Goal: Task Accomplishment & Management: Manage account settings

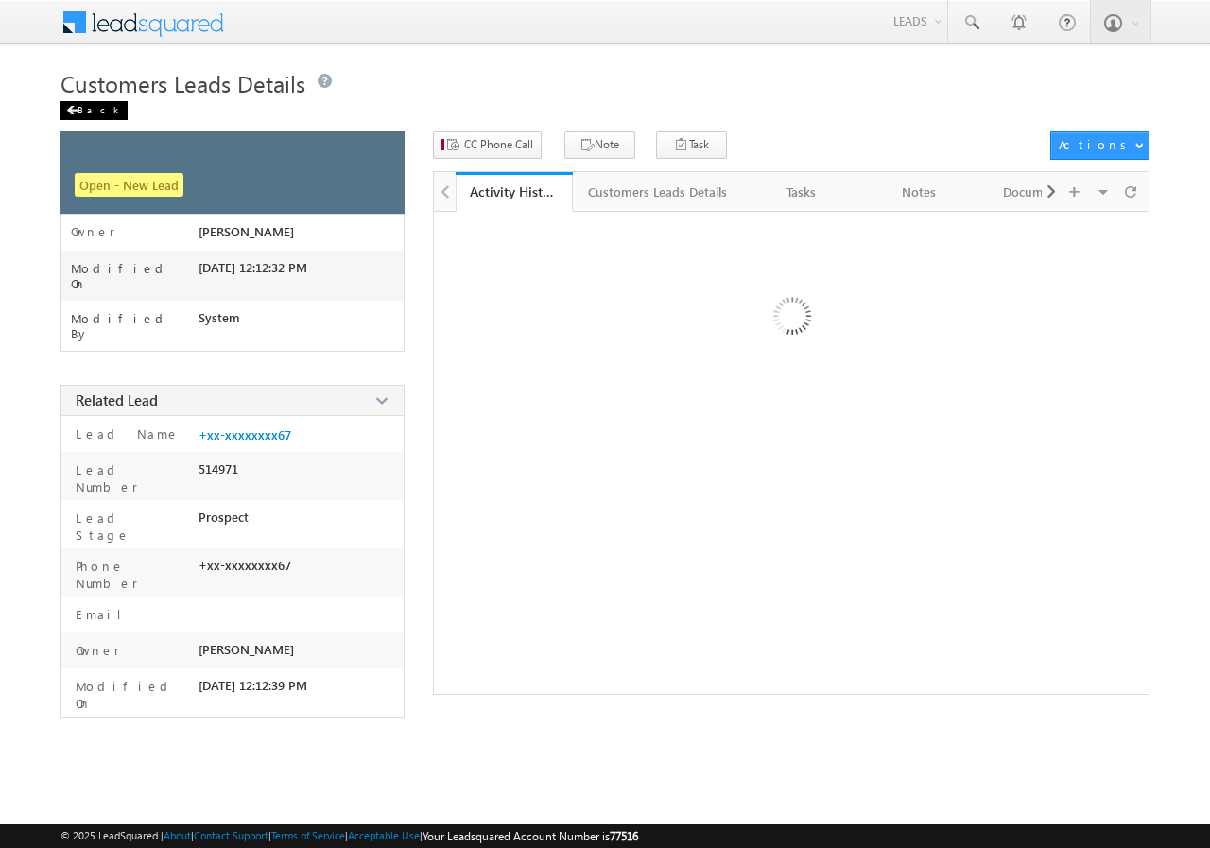
click at [85, 104] on div "Back" at bounding box center [94, 110] width 67 height 19
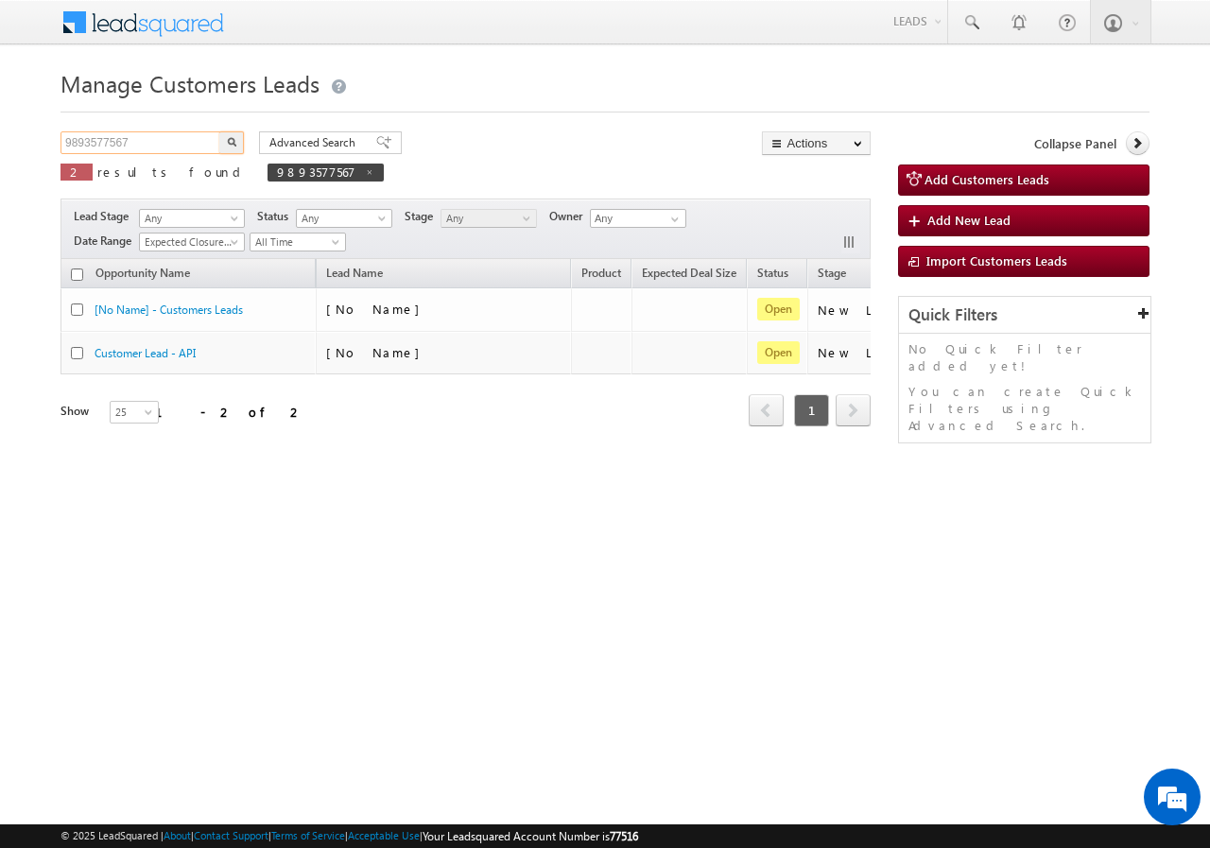
click at [139, 147] on input "9893577567" at bounding box center [142, 142] width 162 height 23
paste input "131125630"
type input "9131125630"
click at [225, 145] on button "button" at bounding box center [231, 142] width 25 height 23
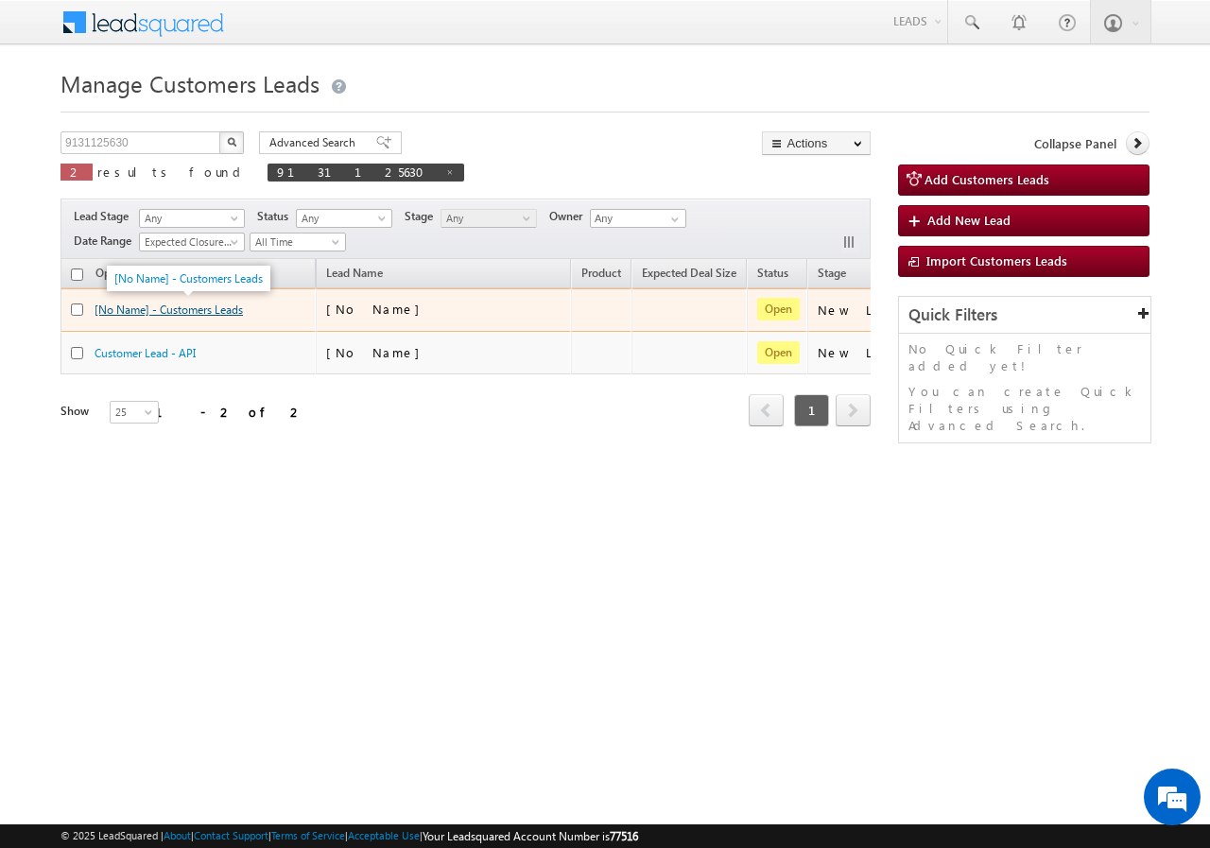
click at [220, 314] on link "[No Name] - Customers Leads" at bounding box center [169, 310] width 148 height 14
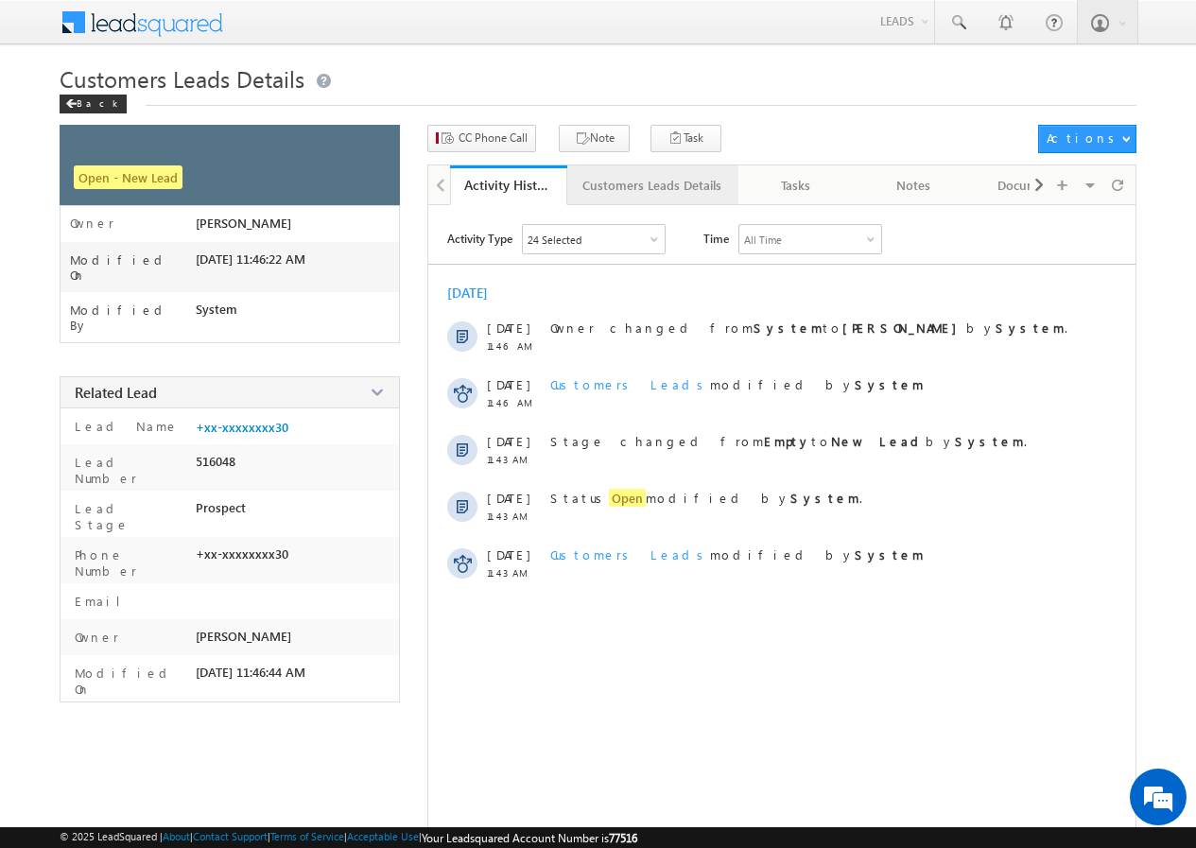
click at [626, 189] on div "Customers Leads Details" at bounding box center [651, 185] width 139 height 23
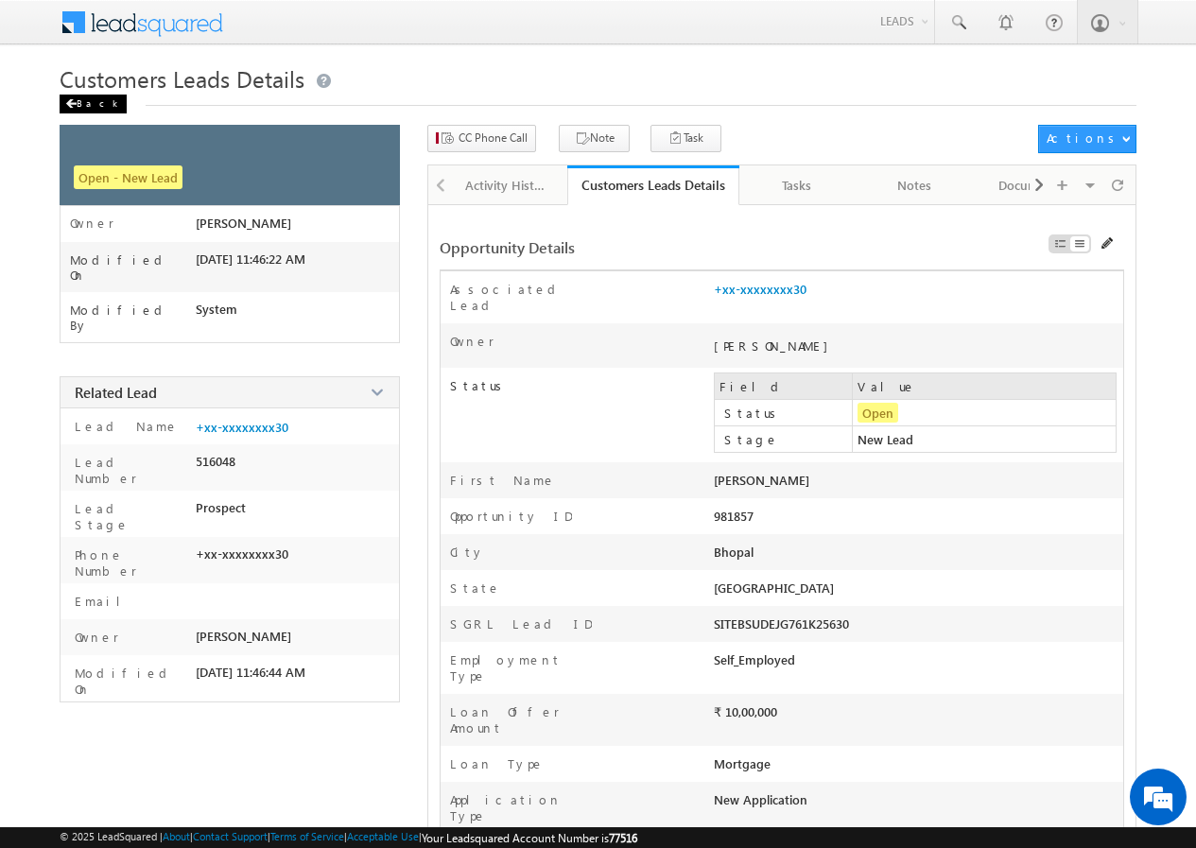
click at [96, 100] on div "Back" at bounding box center [93, 104] width 67 height 19
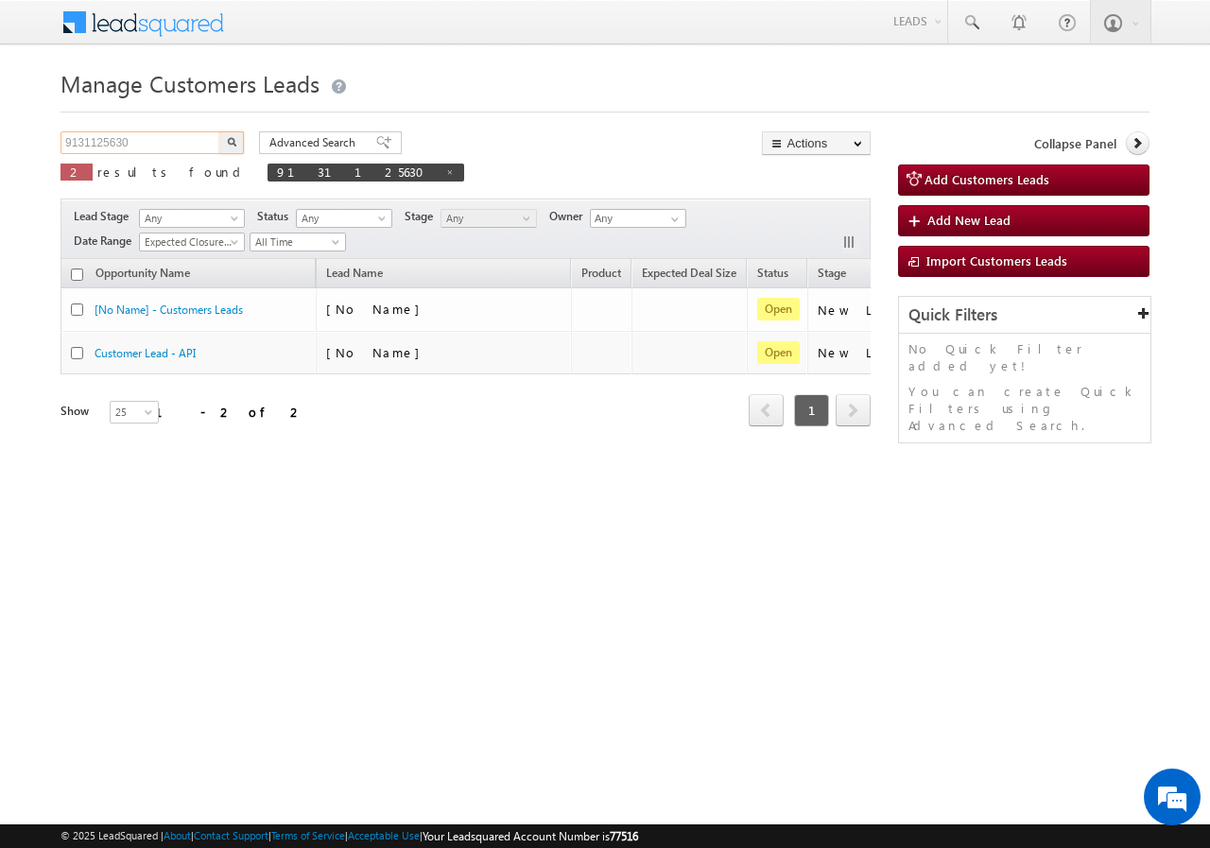
click at [155, 139] on input "9131125630" at bounding box center [142, 142] width 162 height 23
paste input "313161885"
type input "9313161885"
click at [231, 139] on img "button" at bounding box center [231, 141] width 9 height 9
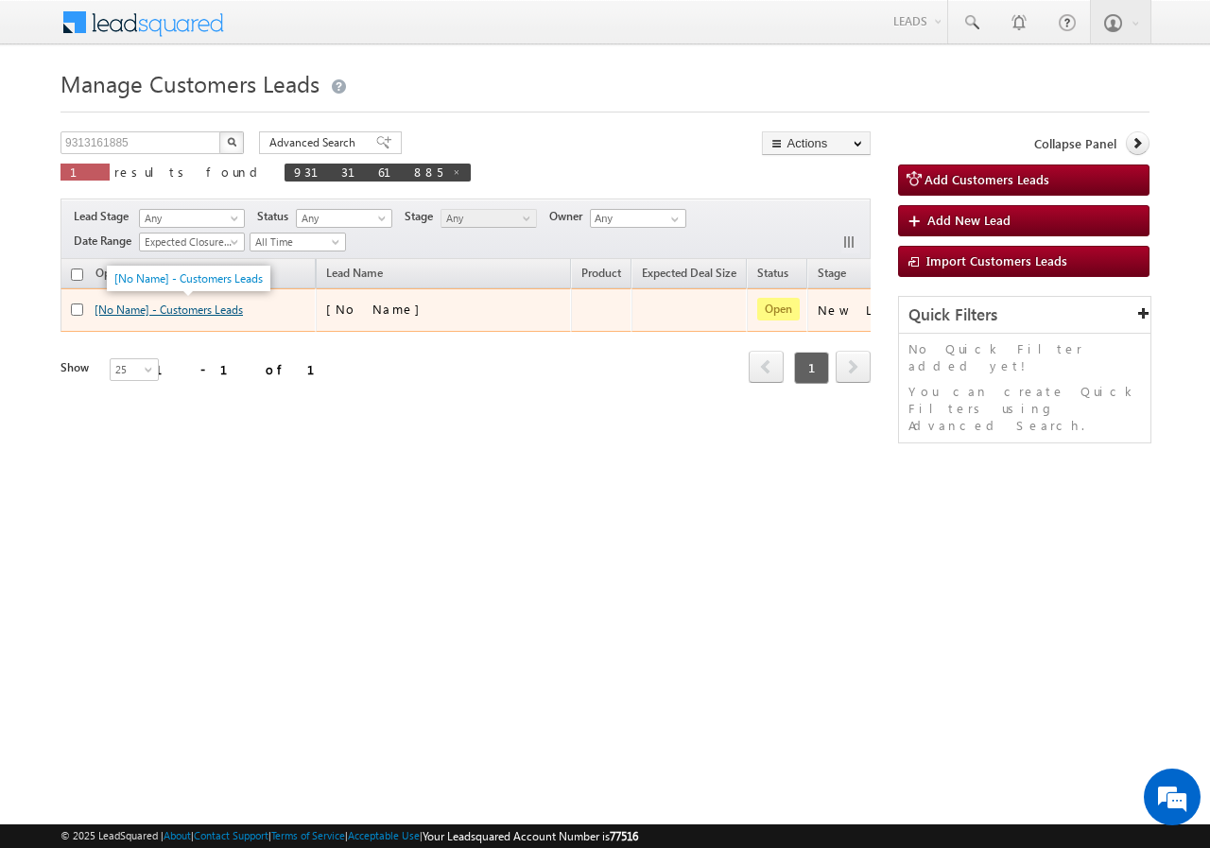
click at [148, 309] on link "[No Name] - Customers Leads" at bounding box center [169, 310] width 148 height 14
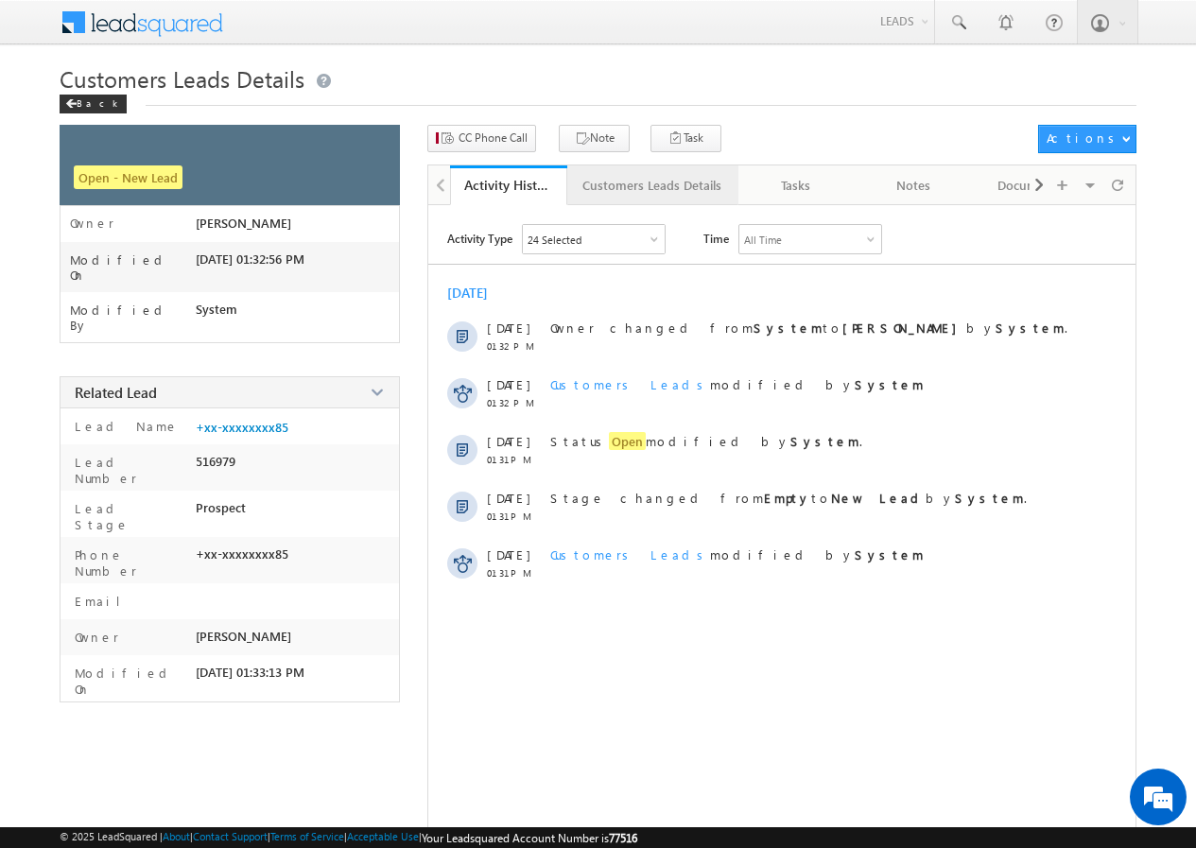
click at [635, 189] on div "Customers Leads Details" at bounding box center [651, 185] width 139 height 23
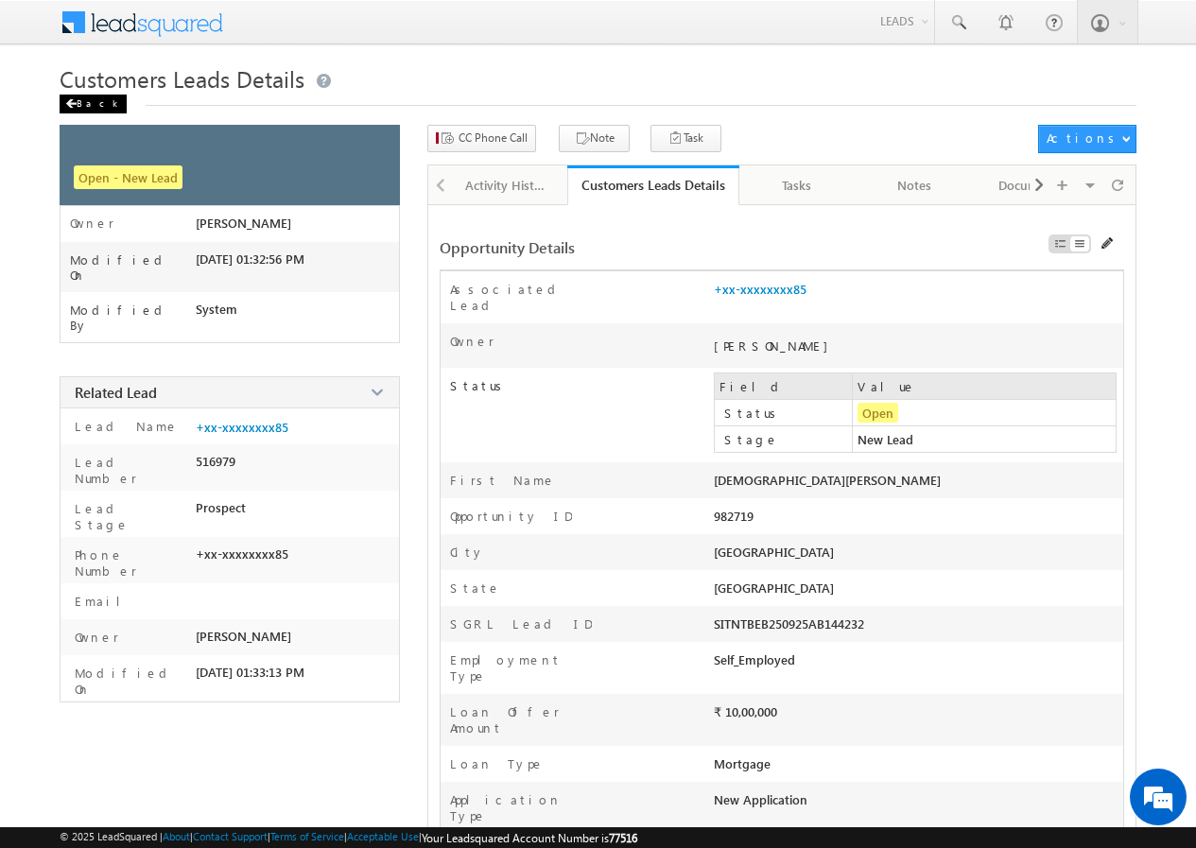
click at [84, 110] on div "Back" at bounding box center [93, 104] width 67 height 19
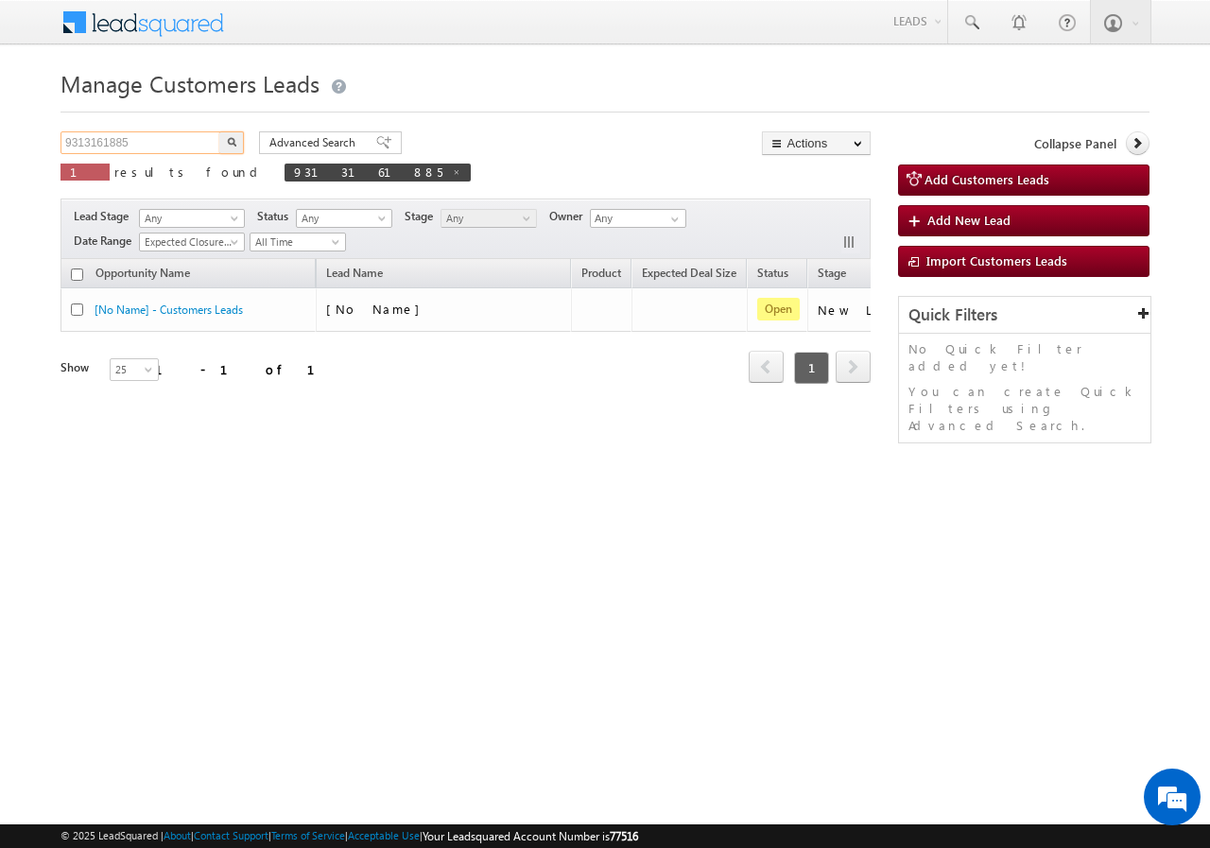
click at [148, 144] on input "9313161885" at bounding box center [142, 142] width 162 height 23
paste input "6302225146"
click at [227, 144] on img "button" at bounding box center [231, 141] width 9 height 9
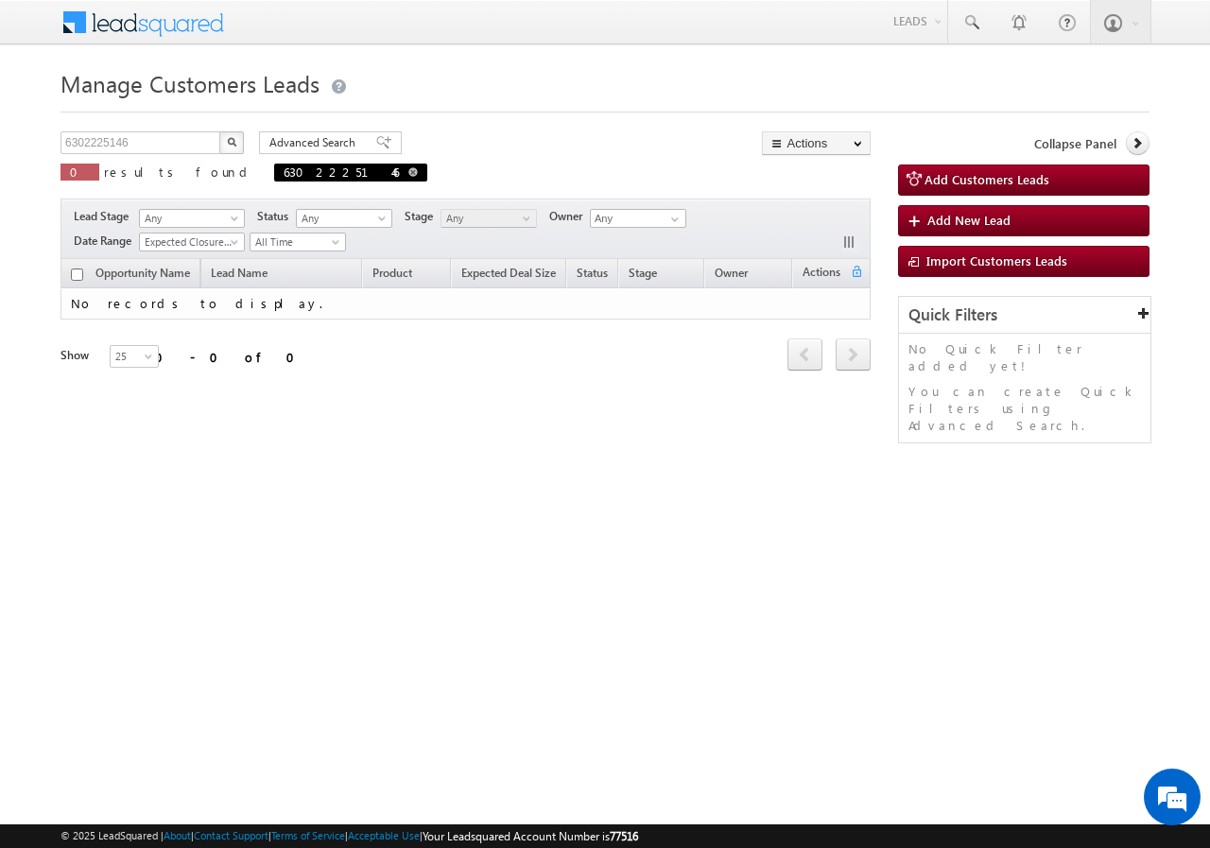
click at [408, 171] on span at bounding box center [412, 171] width 9 height 9
type input "Search Customers Leads"
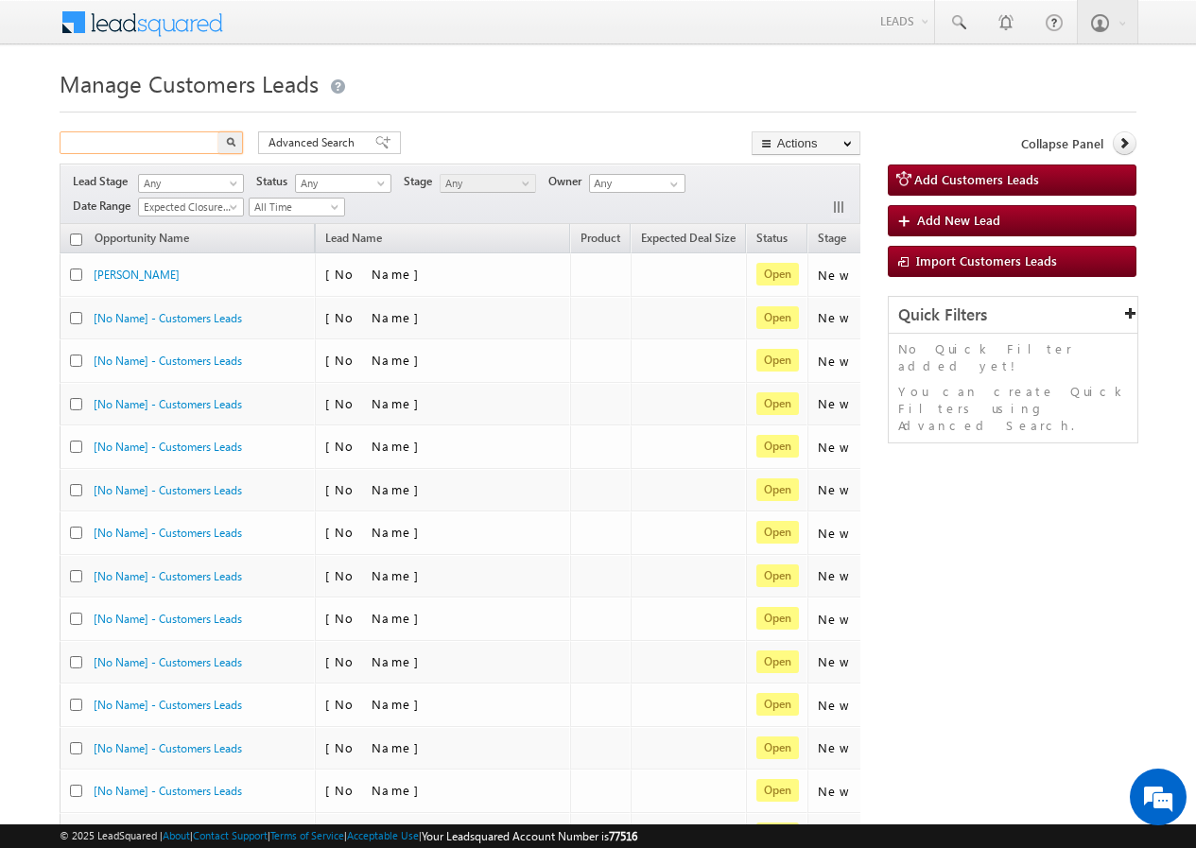
click at [185, 138] on input "text" at bounding box center [141, 142] width 162 height 23
paste input "9893509158"
type input "9893509158"
click at [219, 139] on button "button" at bounding box center [230, 142] width 25 height 23
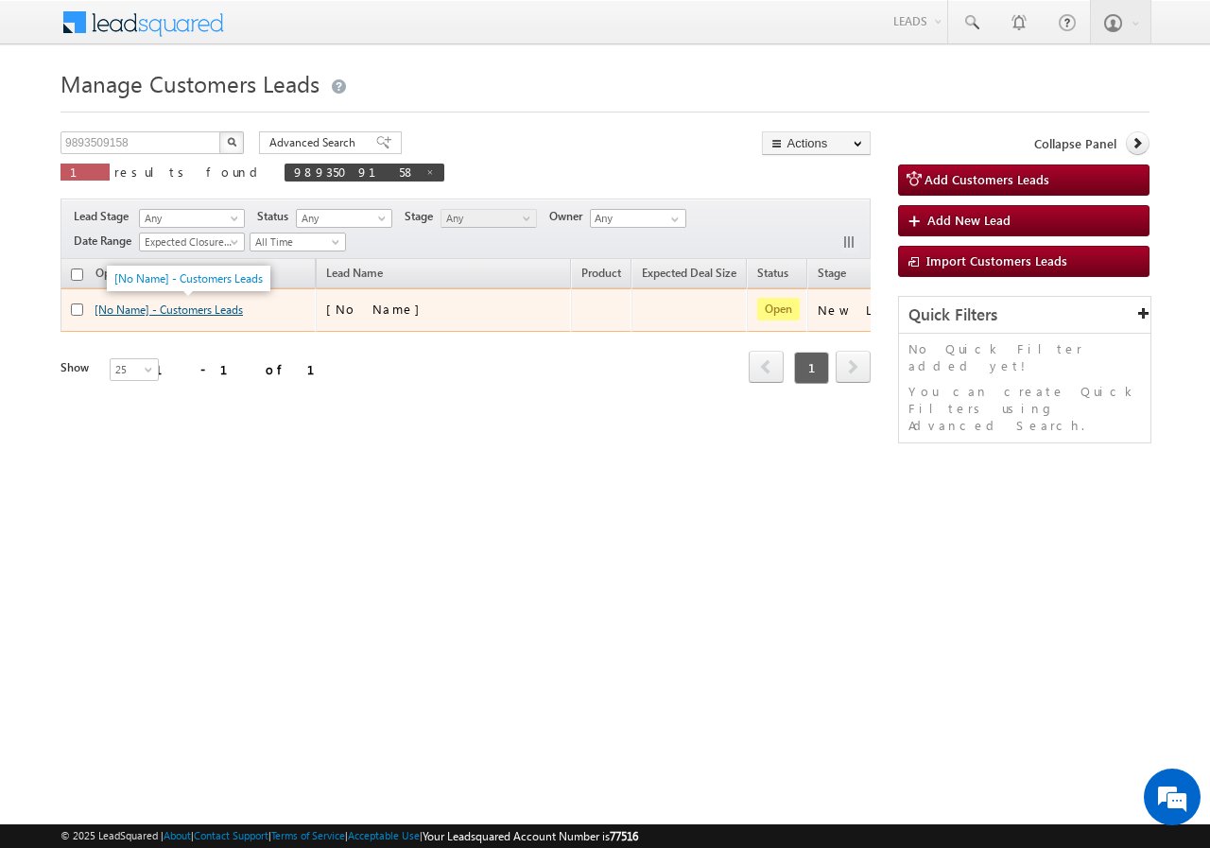
click at [224, 309] on link "[No Name] - Customers Leads" at bounding box center [169, 310] width 148 height 14
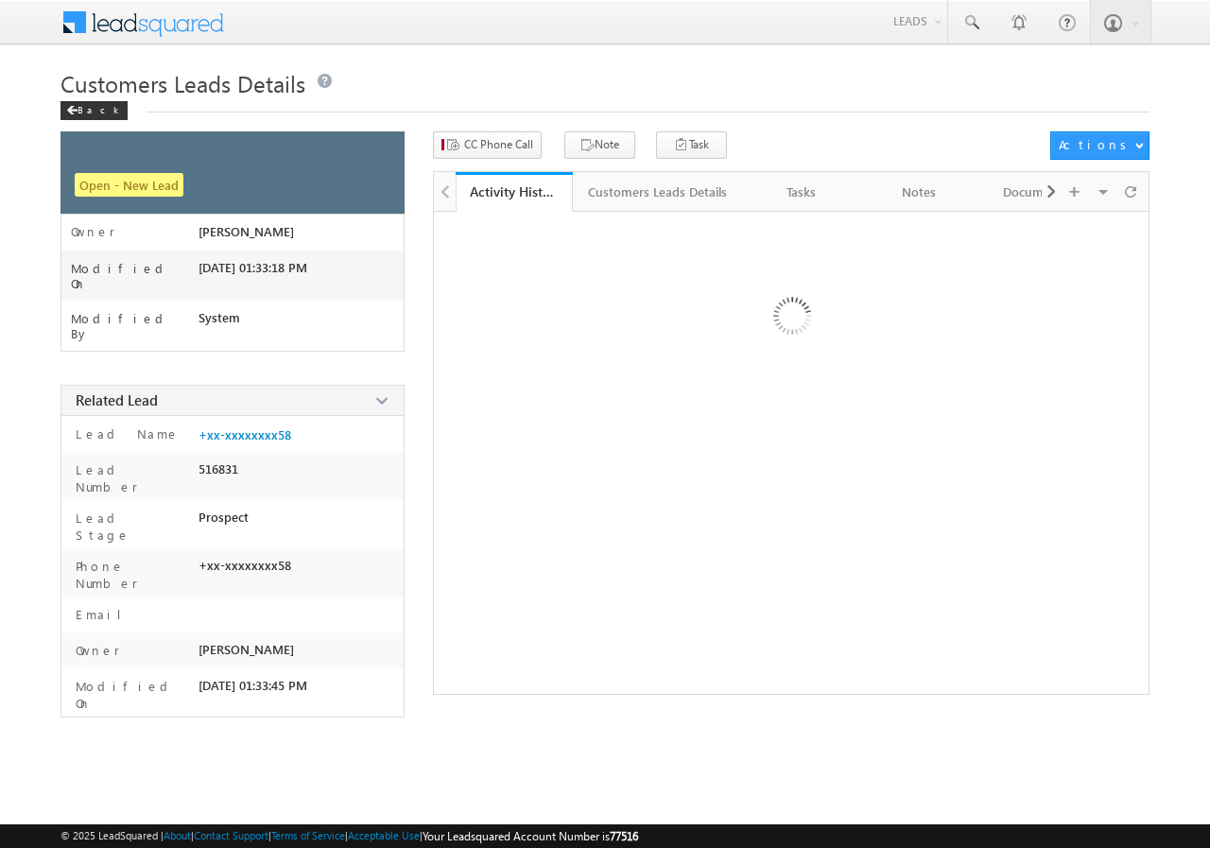
click at [635, 218] on div at bounding box center [791, 453] width 717 height 484
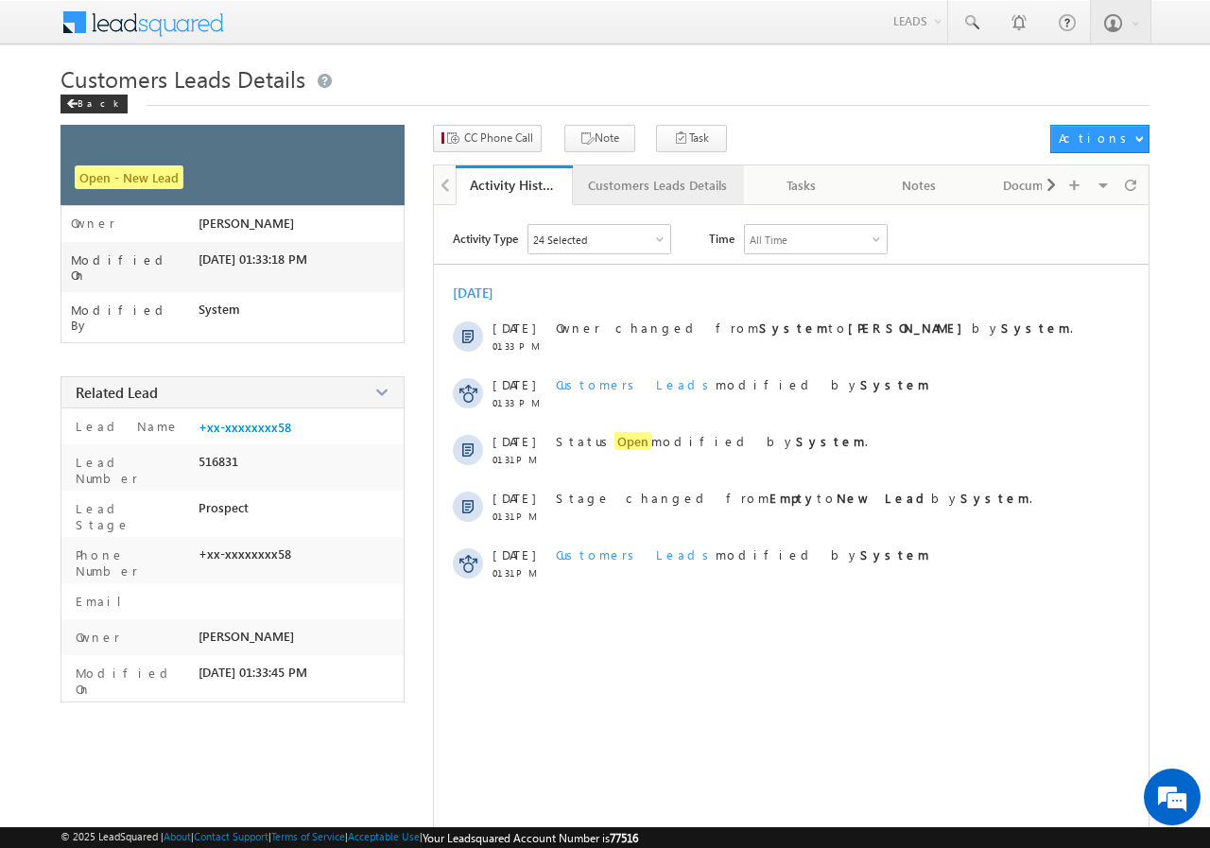
click at [626, 200] on link "Customers Leads Details" at bounding box center [658, 185] width 171 height 40
click at [97, 101] on div "Back" at bounding box center [94, 104] width 67 height 19
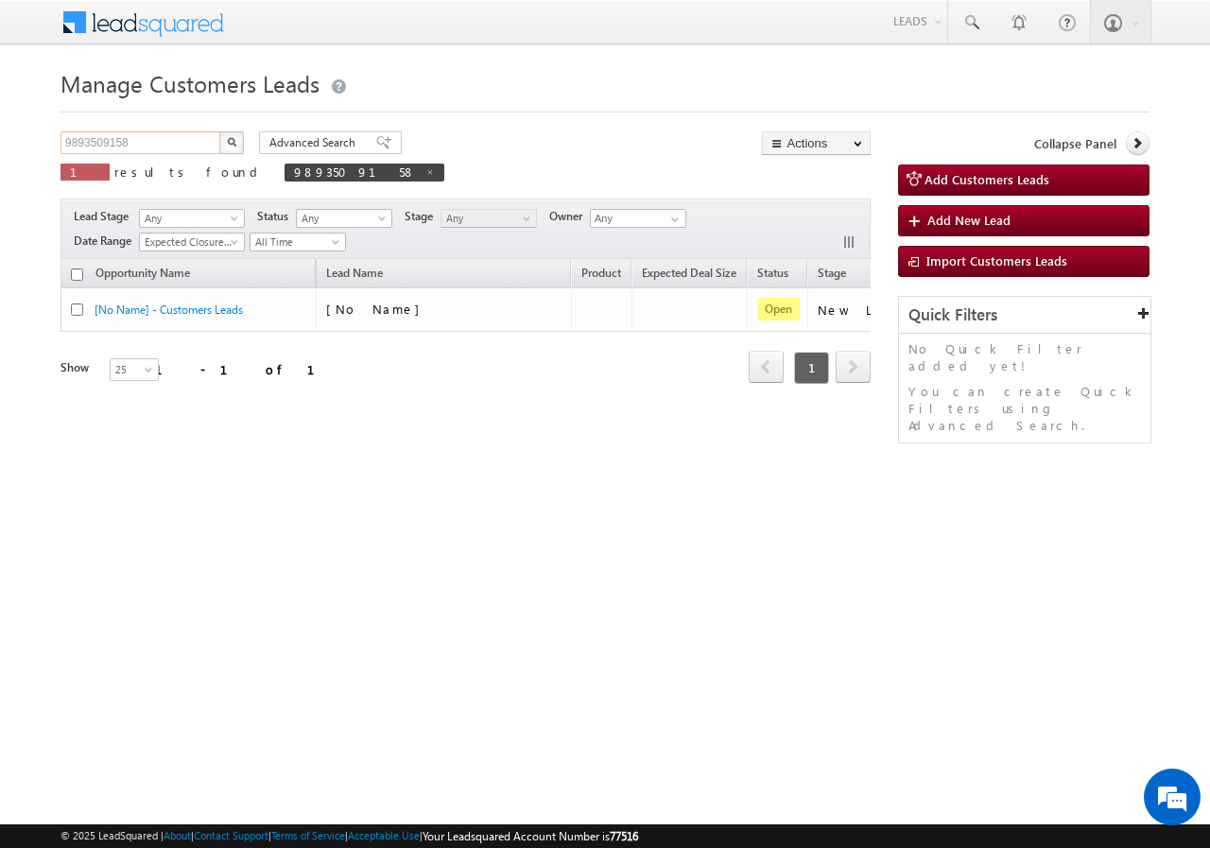
click at [150, 134] on input "9893509158" at bounding box center [142, 142] width 162 height 23
paste input "42066688"
type input "9420666888"
click at [234, 126] on div "Manage Customers Leads 9420666888 X 1 results found 9893509158 Advanced Search …" at bounding box center [605, 299] width 1089 height 473
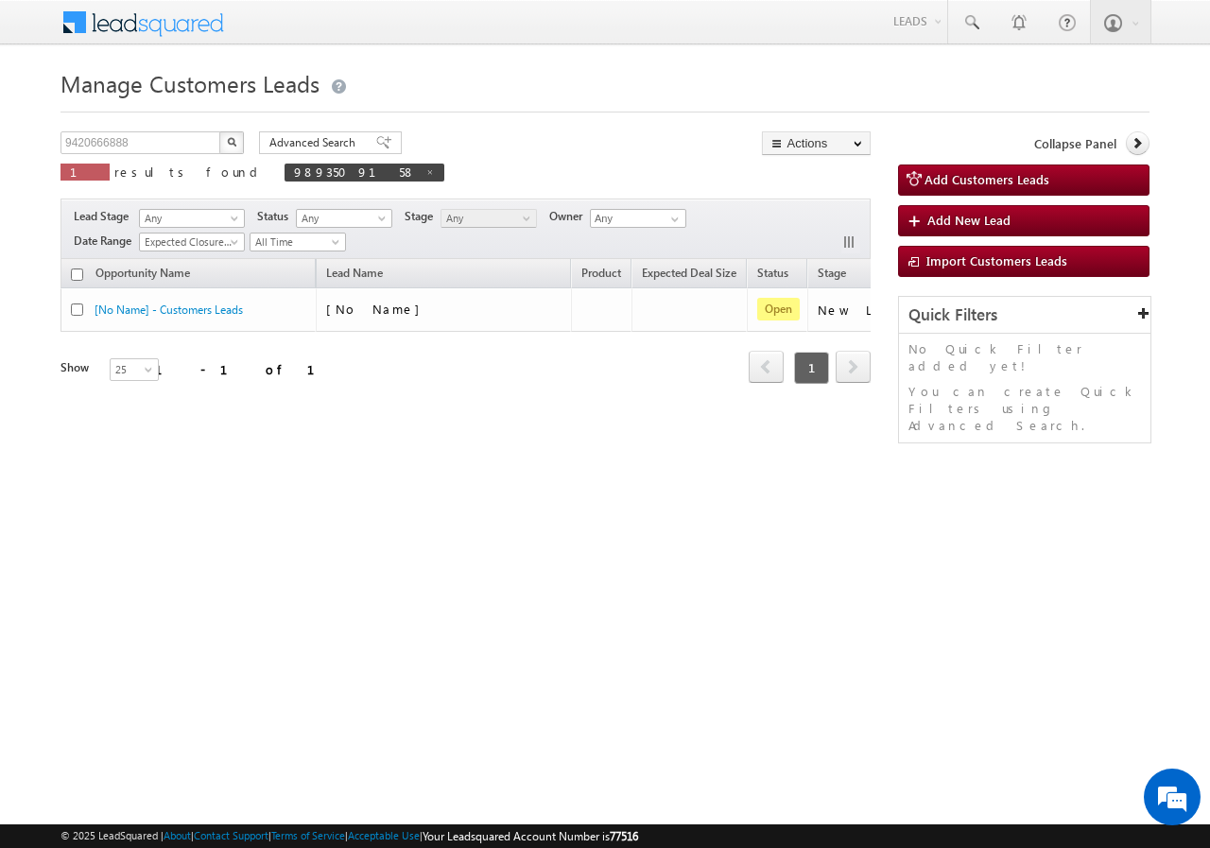
click at [231, 138] on img "button" at bounding box center [231, 141] width 9 height 9
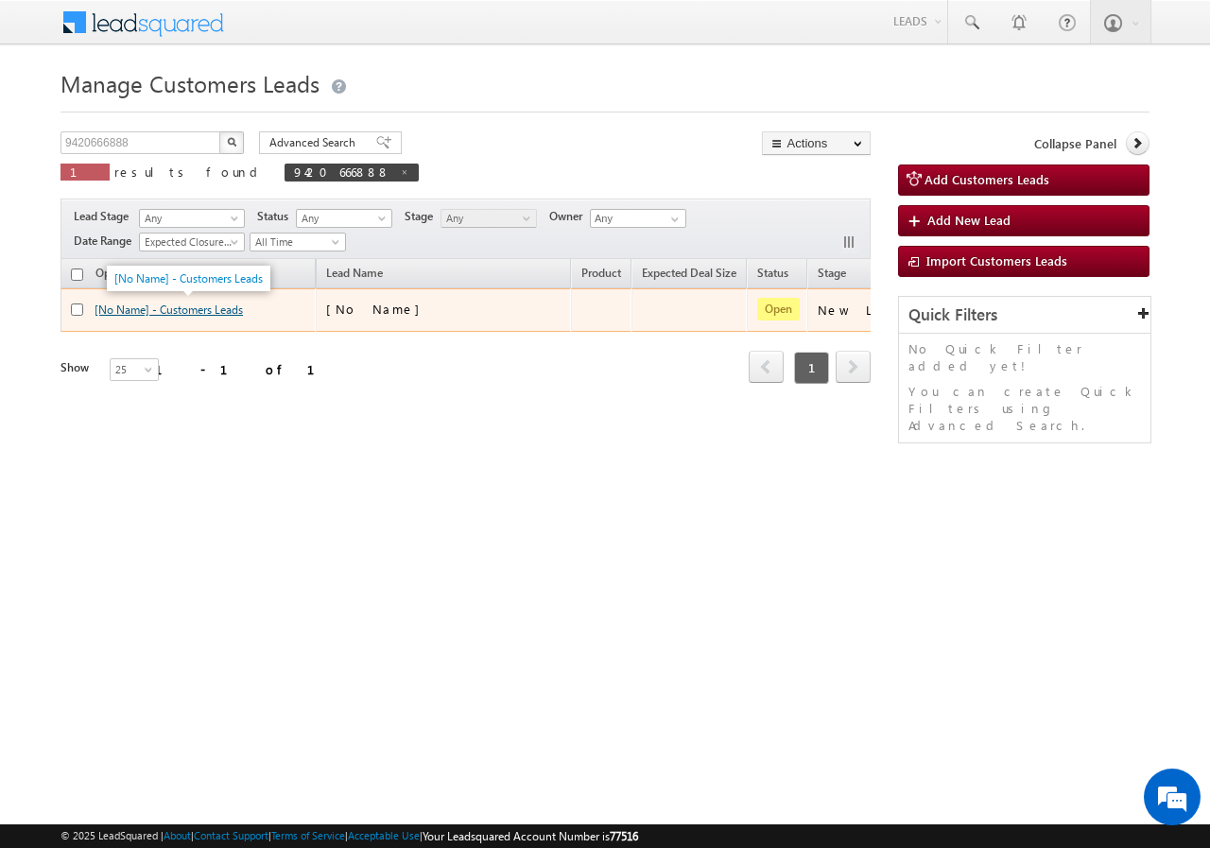
click at [187, 311] on link "[No Name] - Customers Leads" at bounding box center [169, 310] width 148 height 14
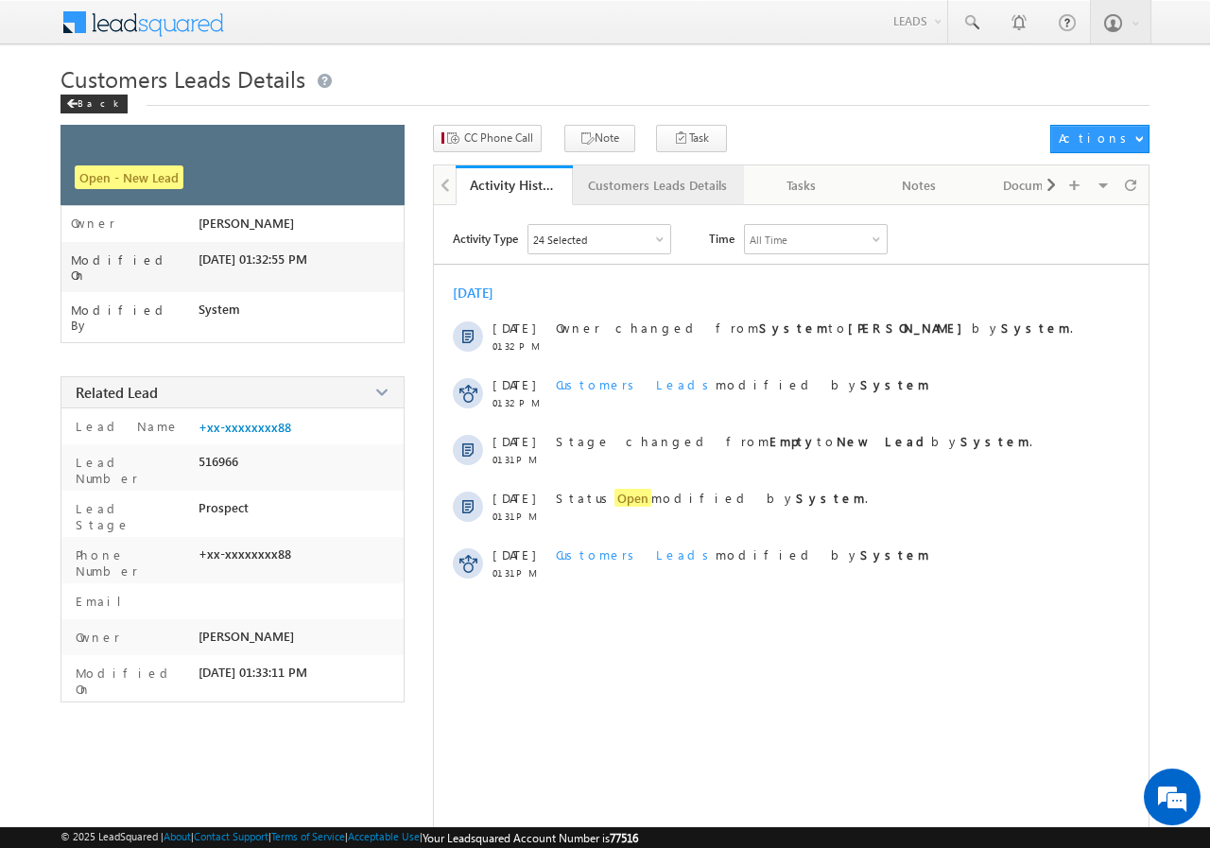
click at [625, 190] on div "Customers Leads Details" at bounding box center [657, 185] width 139 height 23
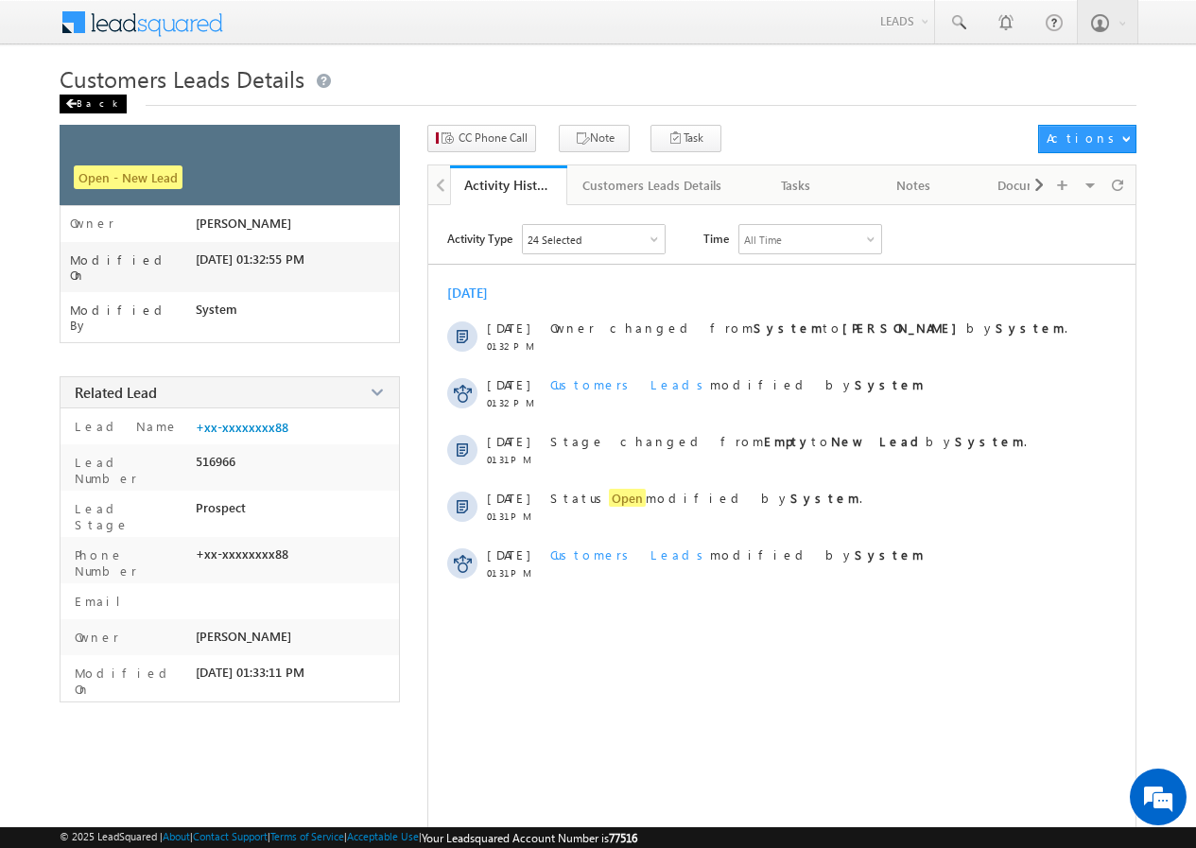
click at [81, 106] on div "Back" at bounding box center [93, 104] width 67 height 19
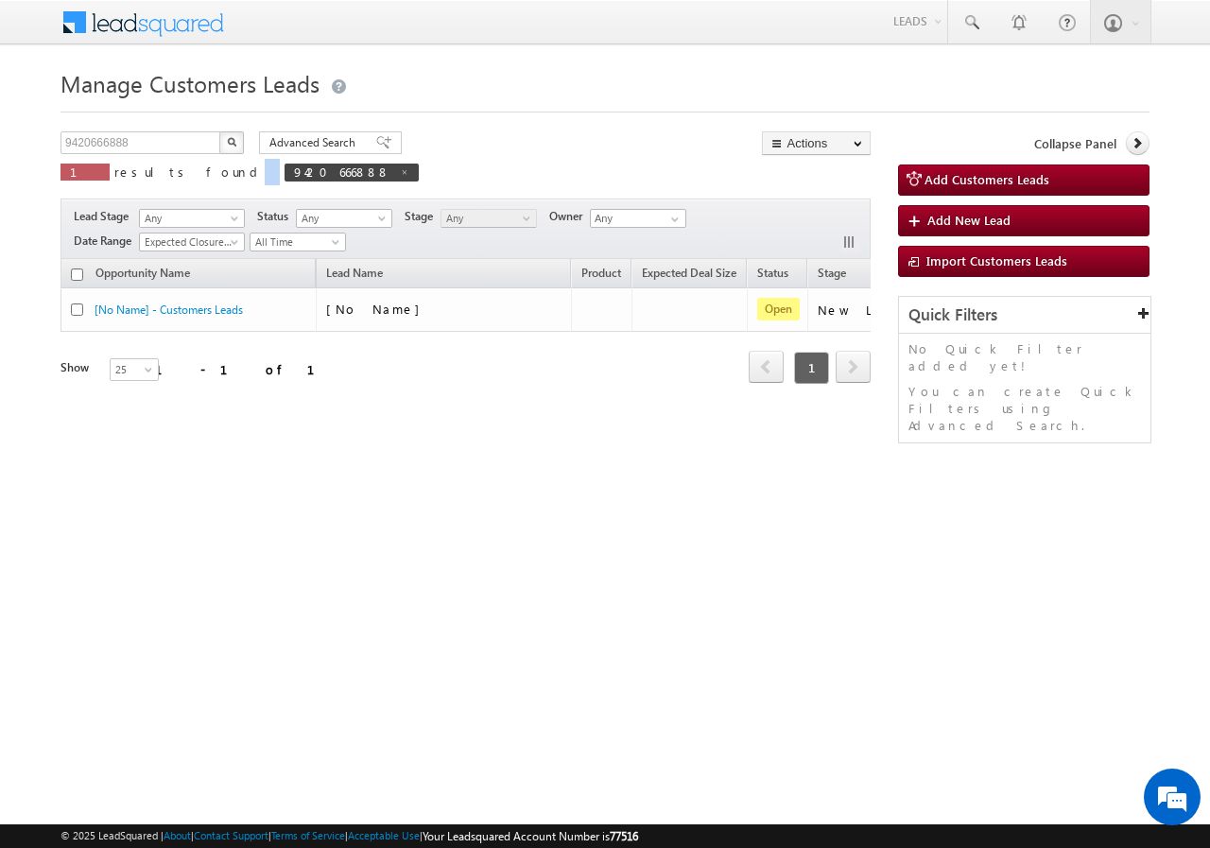
drag, startPoint x: 164, startPoint y: 163, endPoint x: 154, endPoint y: 158, distance: 10.6
click at [161, 163] on p "1 results found 9420666888" at bounding box center [240, 172] width 358 height 26
click at [154, 158] on div "9420666888 X 1 results found 9420666888" at bounding box center [240, 158] width 358 height 54
click at [149, 140] on input "9420666888" at bounding box center [142, 142] width 162 height 23
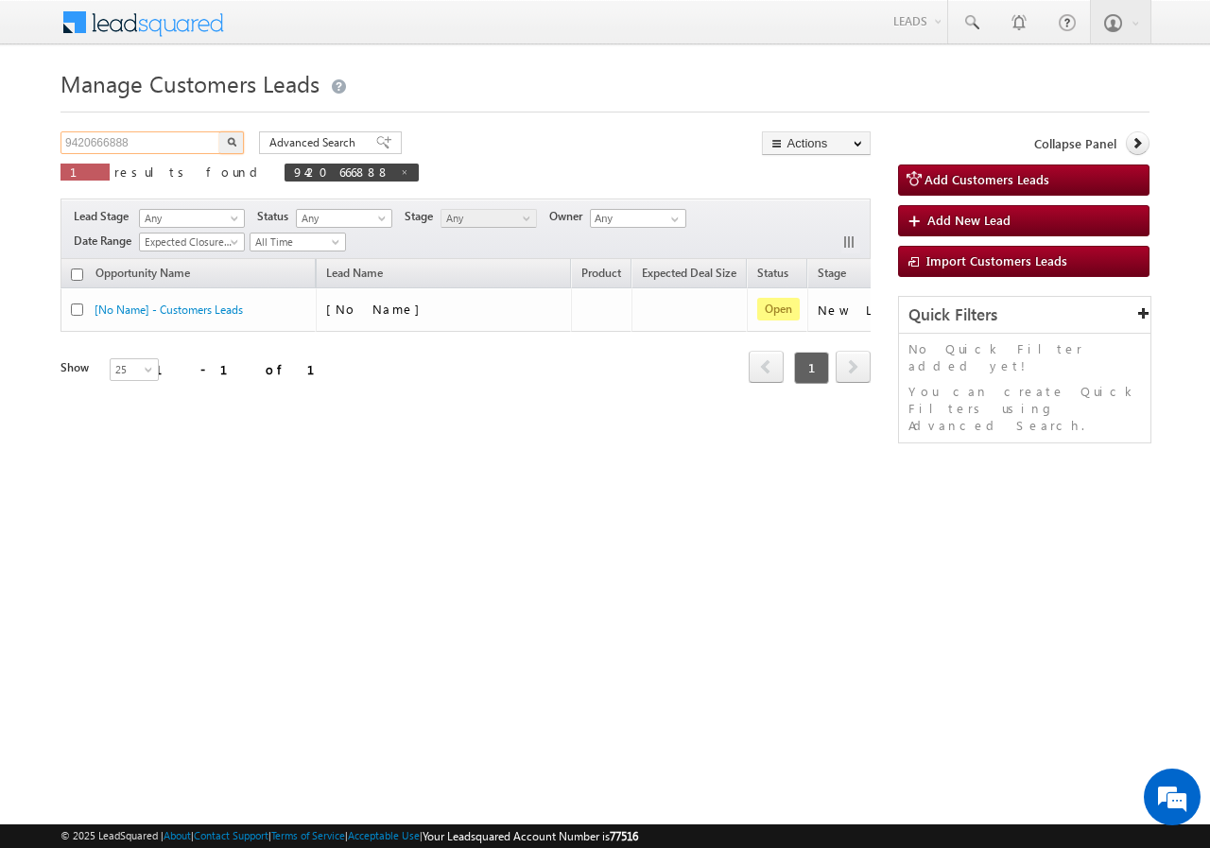
paste input "7222902196"
drag, startPoint x: 240, startPoint y: 137, endPoint x: 250, endPoint y: 124, distance: 16.3
click at [241, 135] on button "button" at bounding box center [231, 142] width 25 height 23
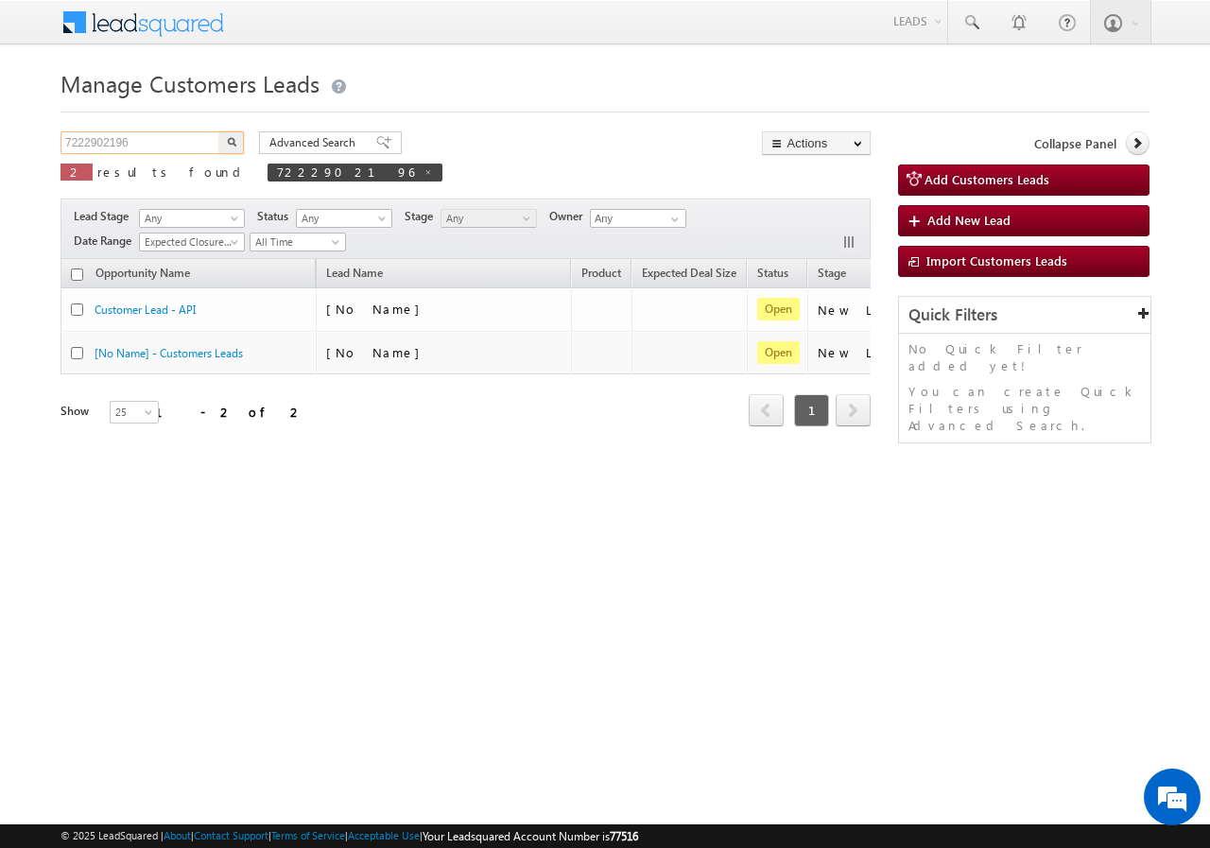
click at [167, 146] on input "7222902196" at bounding box center [142, 142] width 162 height 23
click at [167, 147] on input "7222902196" at bounding box center [142, 142] width 162 height 23
paste input "9044274787"
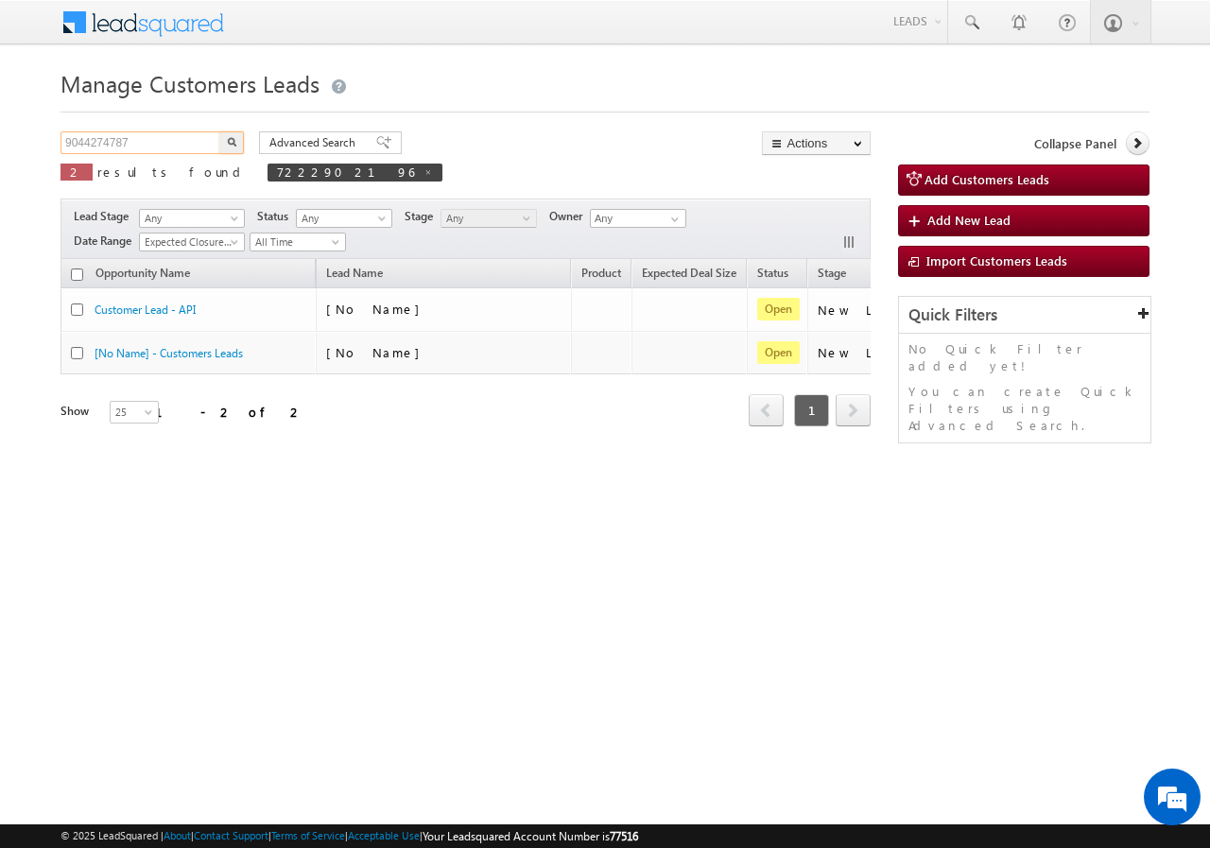
type input "9044274787"
click at [226, 148] on button "button" at bounding box center [231, 142] width 25 height 23
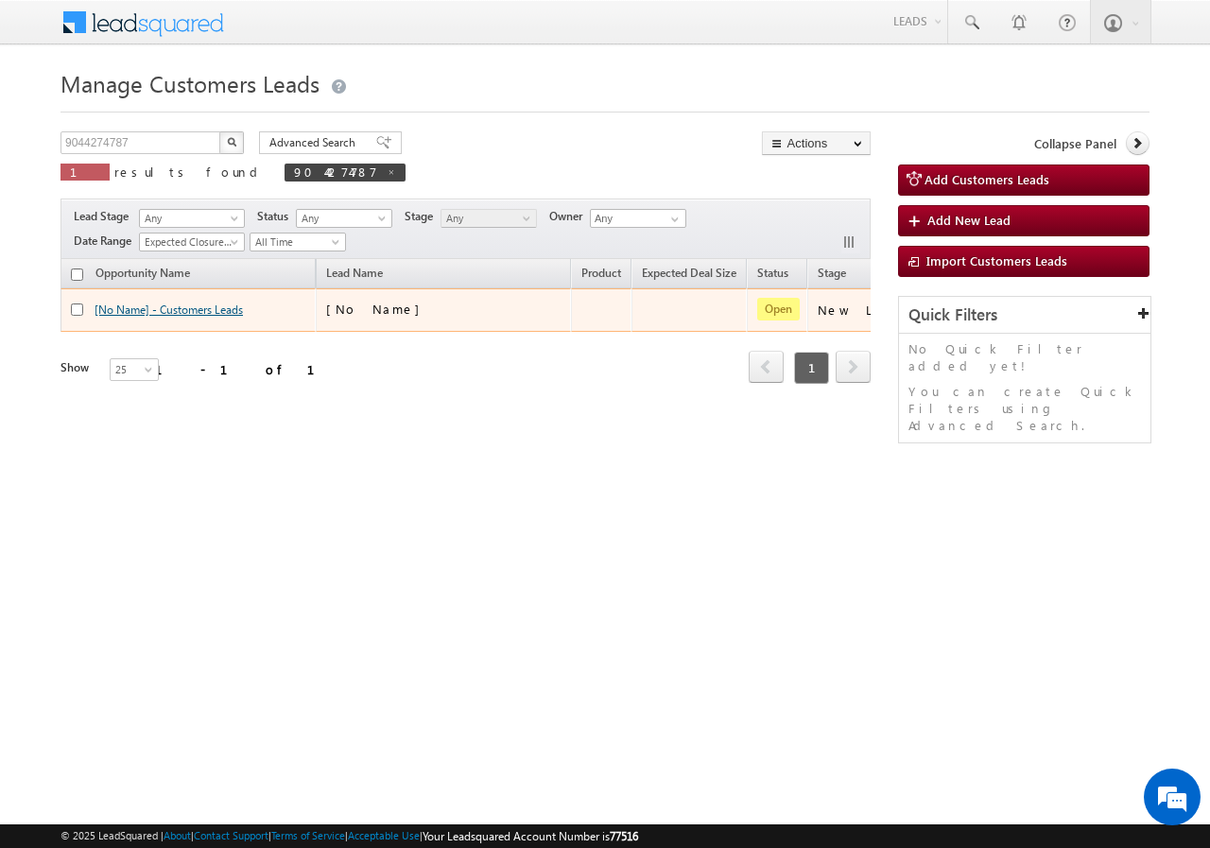
click at [213, 310] on link "[No Name] - Customers Leads" at bounding box center [169, 310] width 148 height 14
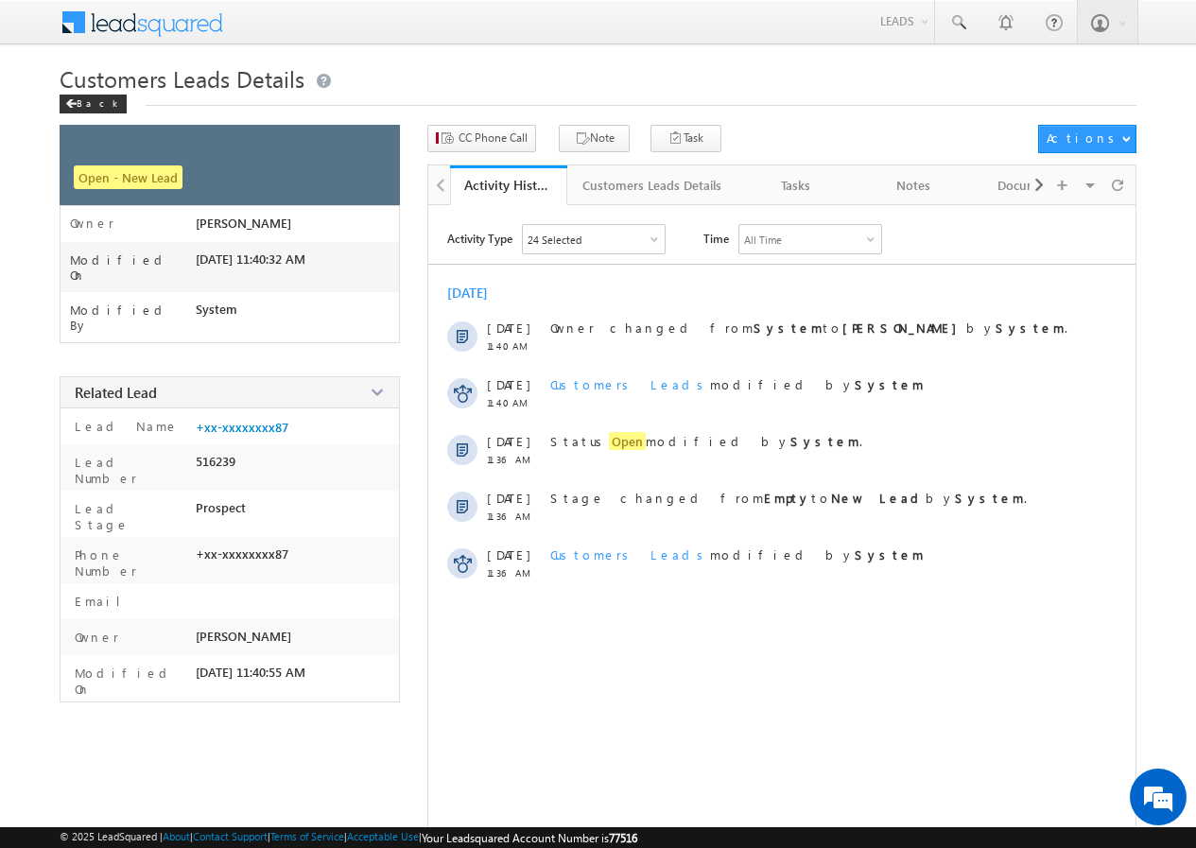
click at [636, 187] on div "Customers Leads Details" at bounding box center [651, 185] width 139 height 23
